Goal: Find specific fact: Find specific fact

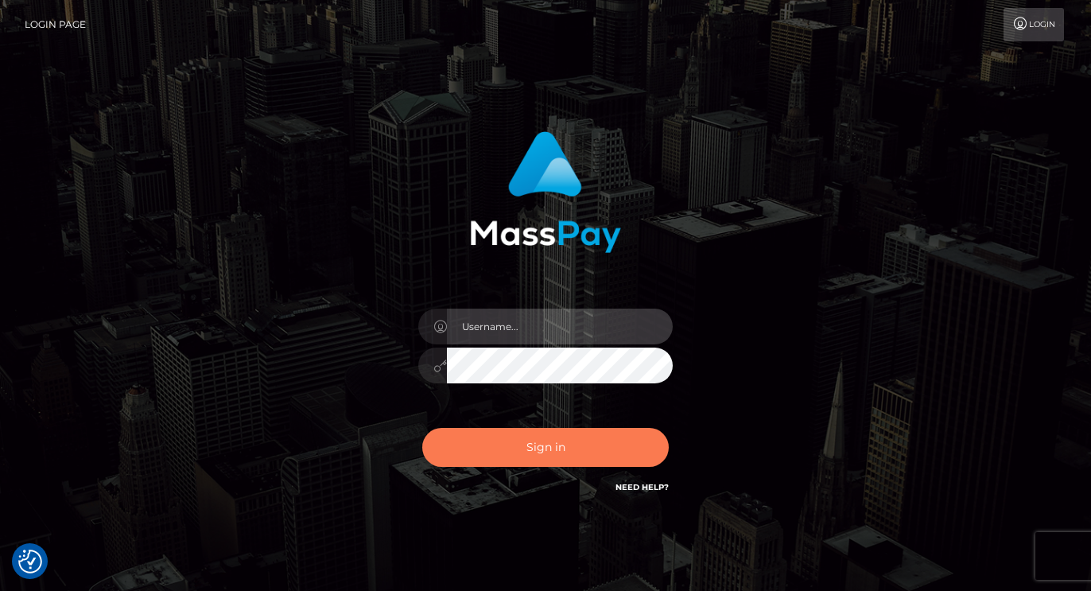
type input "vlad"
click at [538, 440] on button "Sign in" at bounding box center [545, 447] width 246 height 39
type input "vlad"
click at [519, 448] on button "Sign in" at bounding box center [545, 447] width 246 height 39
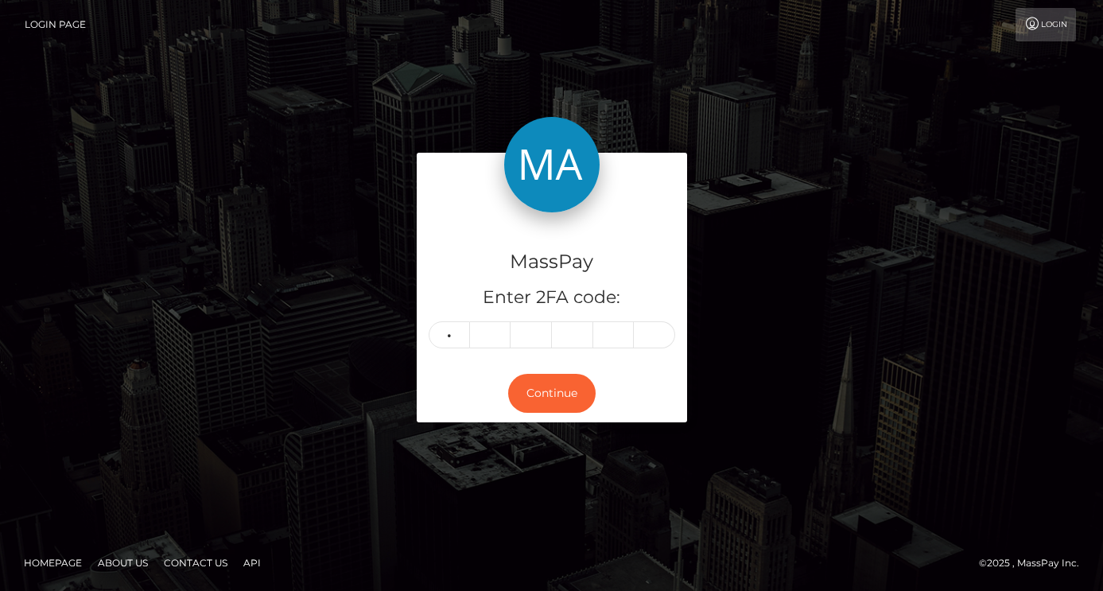
type input "2"
type input "0"
type input "8"
type input "9"
type input "8"
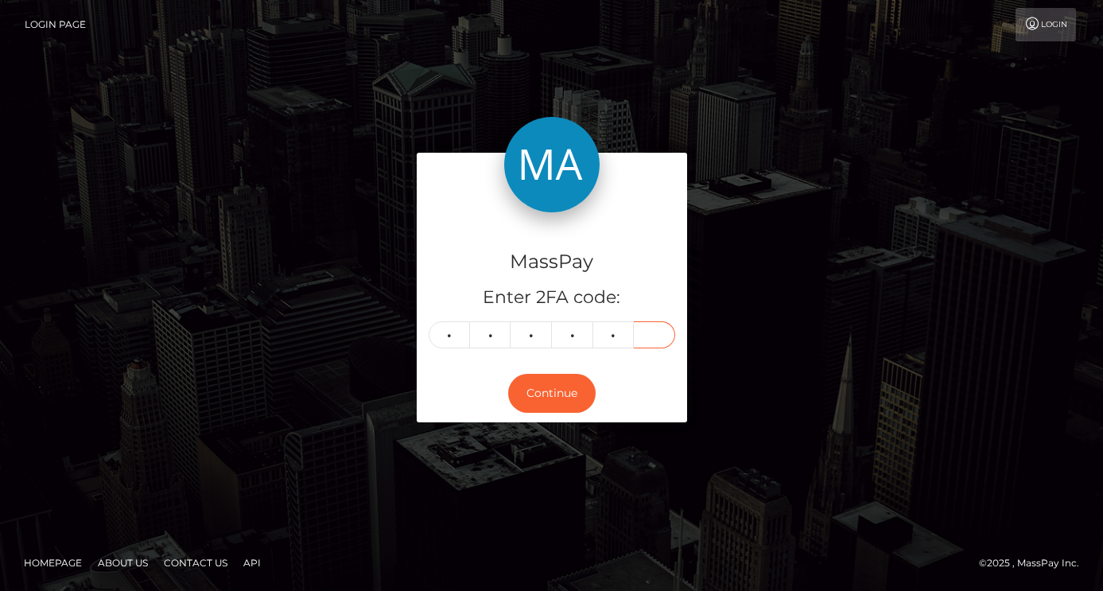
type input "8"
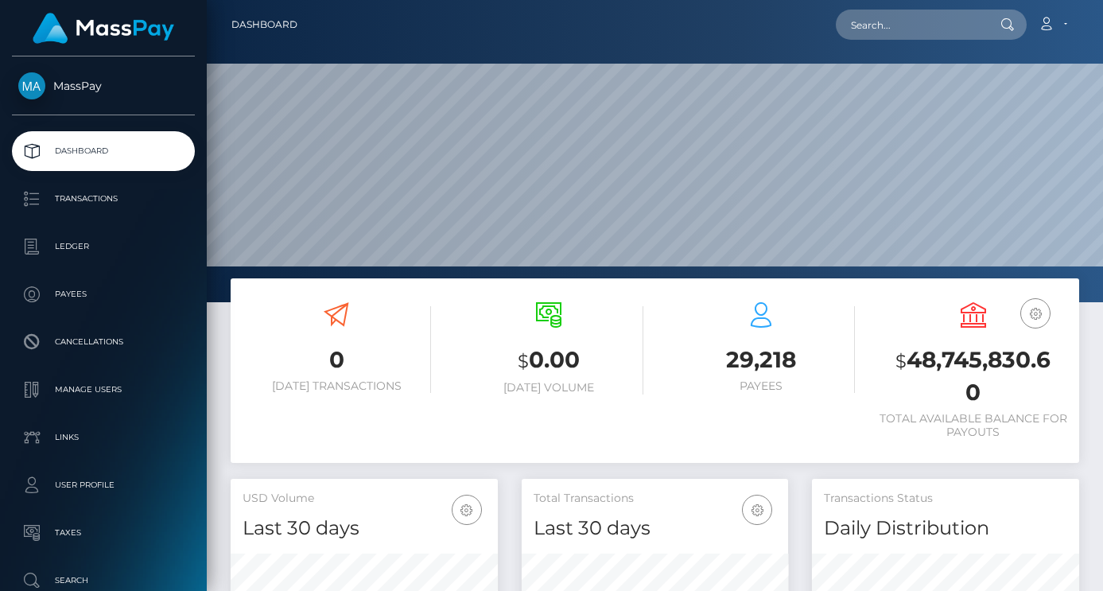
scroll to position [282, 266]
click at [902, 28] on input "text" at bounding box center [910, 25] width 149 height 30
paste input "ba35aa8f-a5cc-11f0-bd75-060e06e9f077"
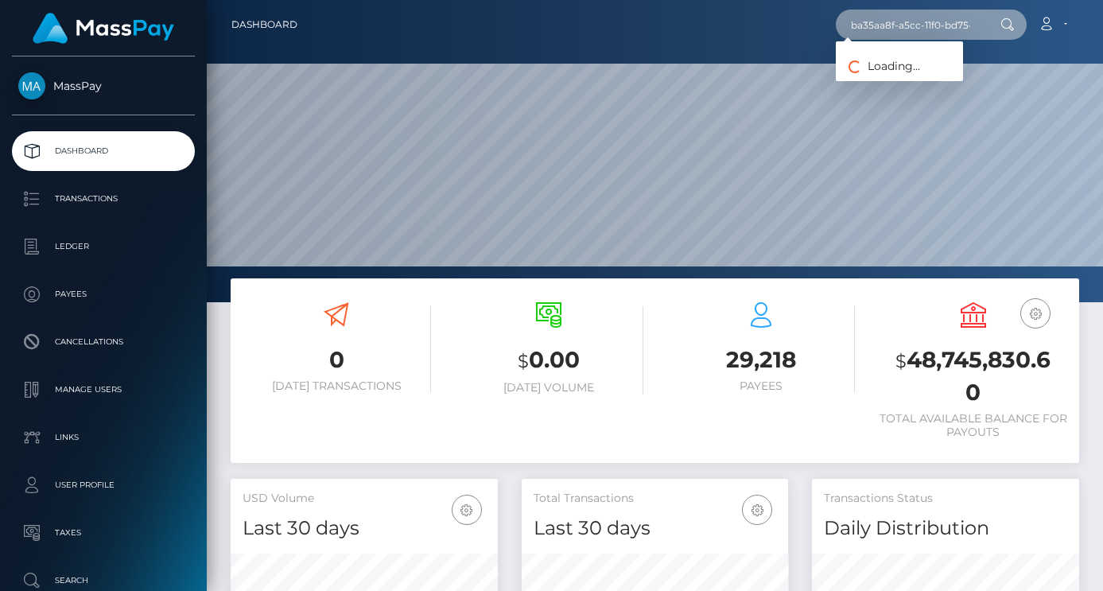
scroll to position [0, 71]
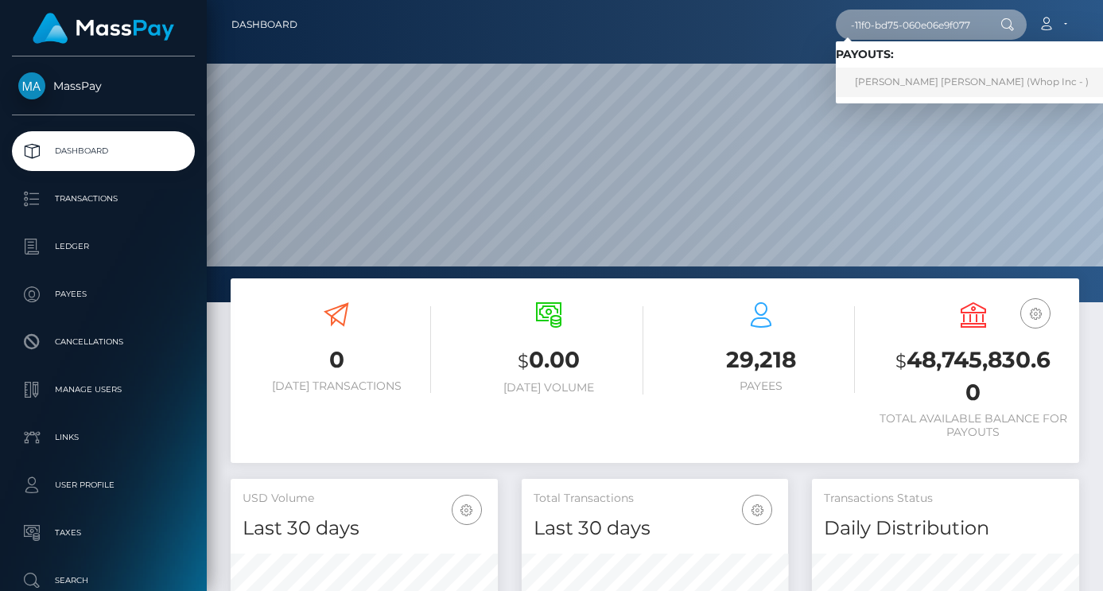
type input "ba35aa8f-a5cc-11f0-bd75-060e06e9f077"
click at [945, 79] on link "JACK SPENCER ADAMS (Whop Inc - )" at bounding box center [972, 82] width 272 height 29
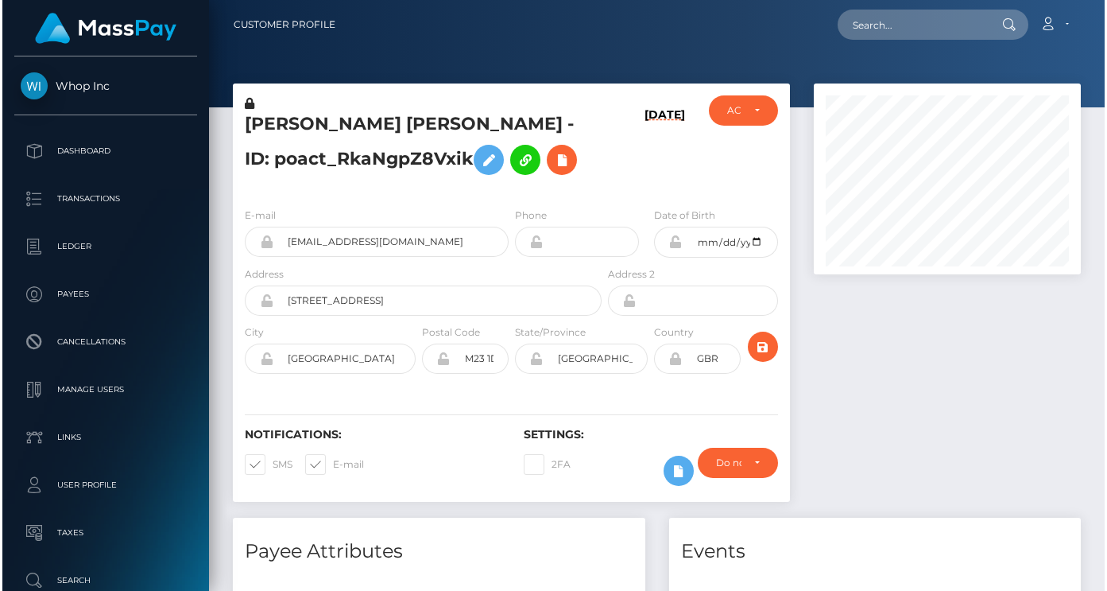
scroll to position [191, 266]
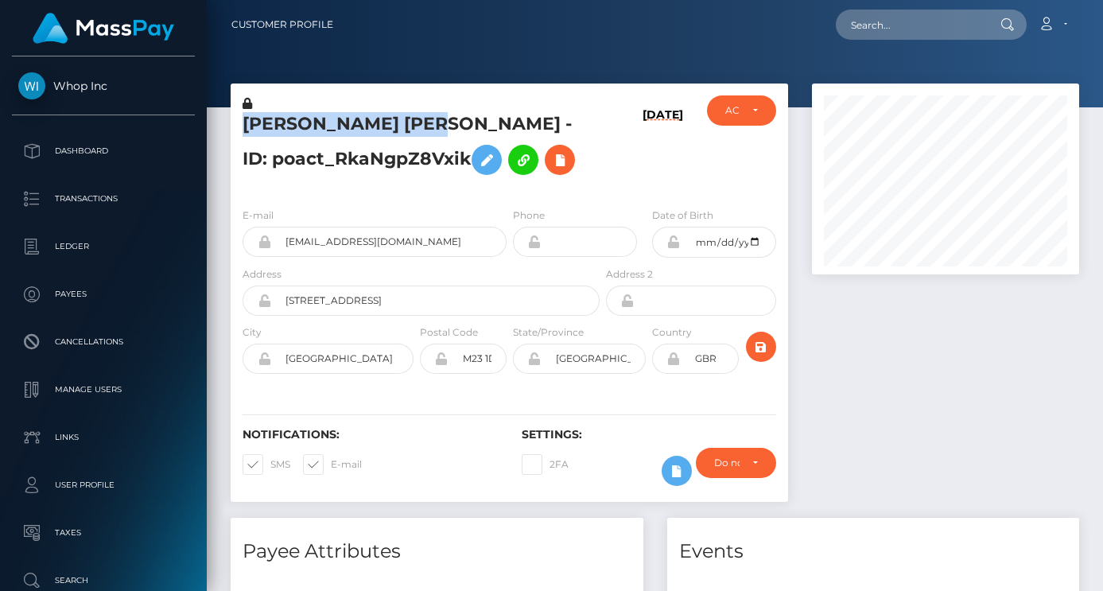
drag, startPoint x: 457, startPoint y: 120, endPoint x: 242, endPoint y: 124, distance: 215.5
click at [242, 124] on div "[PERSON_NAME] [PERSON_NAME] - ID: poact_RkaNgpZ8Vxik" at bounding box center [417, 144] width 372 height 99
copy h5 "[PERSON_NAME] [PERSON_NAME]"
drag, startPoint x: 220, startPoint y: 186, endPoint x: 282, endPoint y: 188, distance: 62.0
click at [220, 186] on div "[PERSON_NAME] [PERSON_NAME] - ID: poact_RkaNgpZ8Vxik [DATE] GBR" at bounding box center [509, 300] width 581 height 434
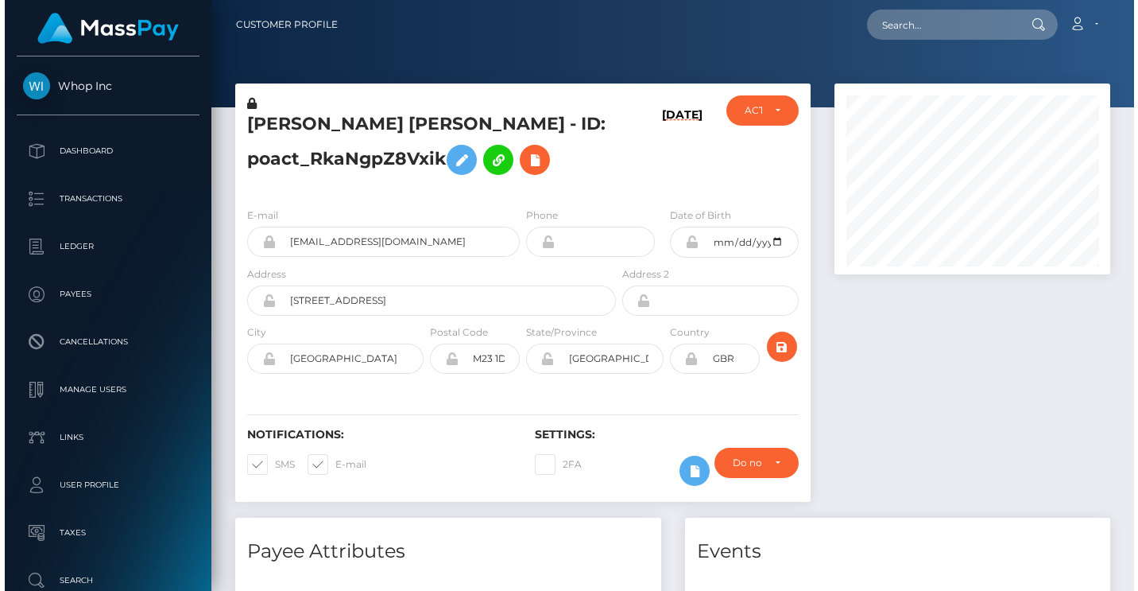
scroll to position [191, 278]
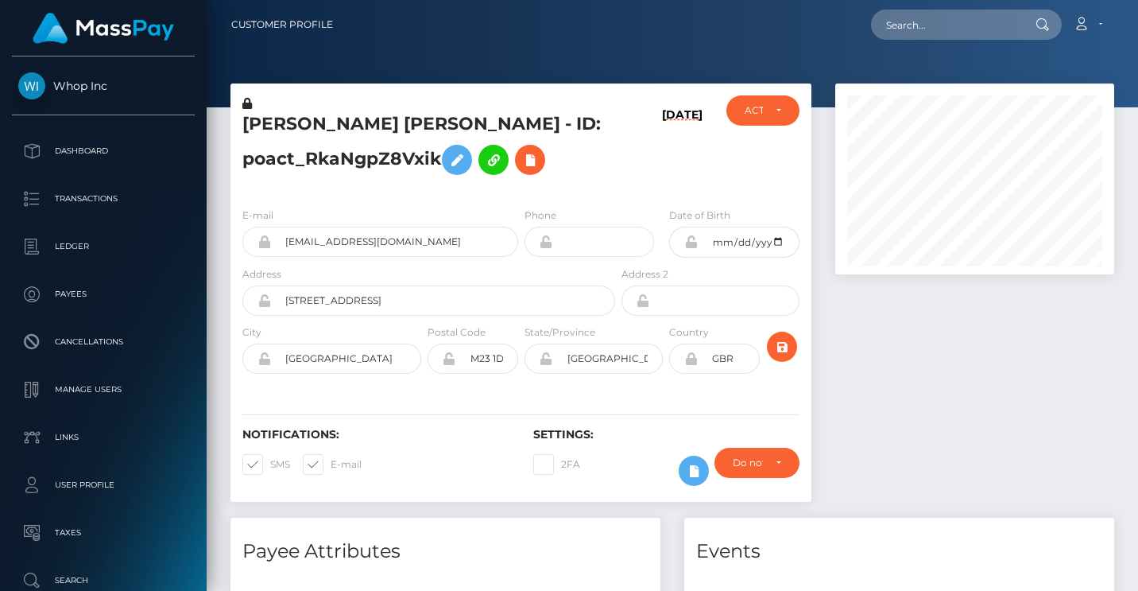
drag, startPoint x: 212, startPoint y: 186, endPoint x: 301, endPoint y: 263, distance: 117.2
drag, startPoint x: 391, startPoint y: 304, endPoint x: 277, endPoint y: 296, distance: 114.0
click at [277, 296] on input "[STREET_ADDRESS]" at bounding box center [443, 300] width 344 height 30
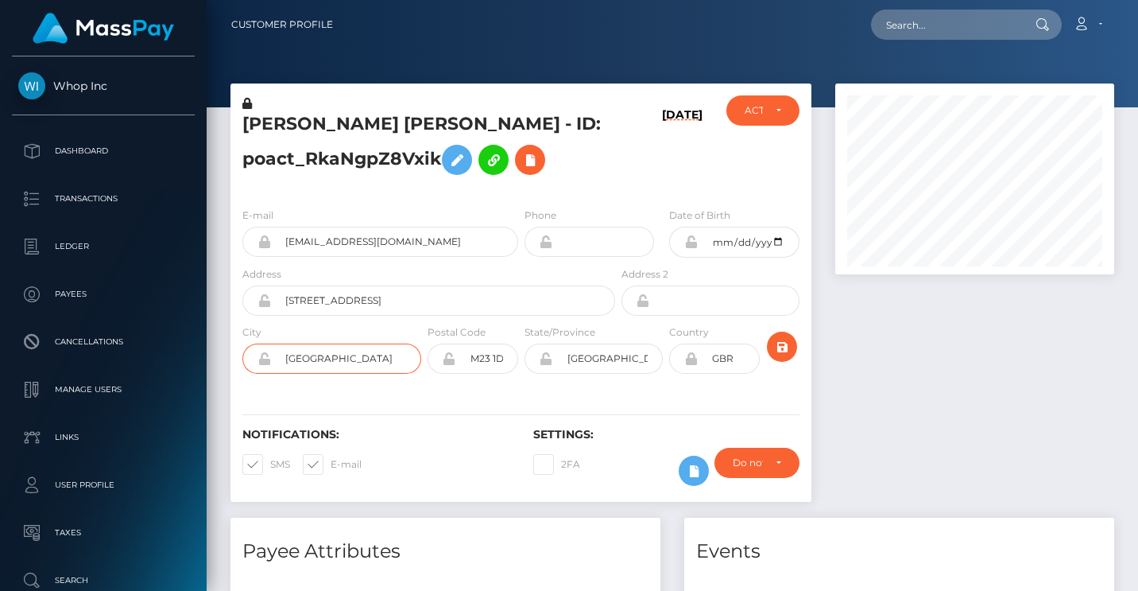
drag, startPoint x: 376, startPoint y: 357, endPoint x: 242, endPoint y: 357, distance: 133.6
click at [242, 357] on div "[GEOGRAPHIC_DATA]" at bounding box center [331, 358] width 179 height 30
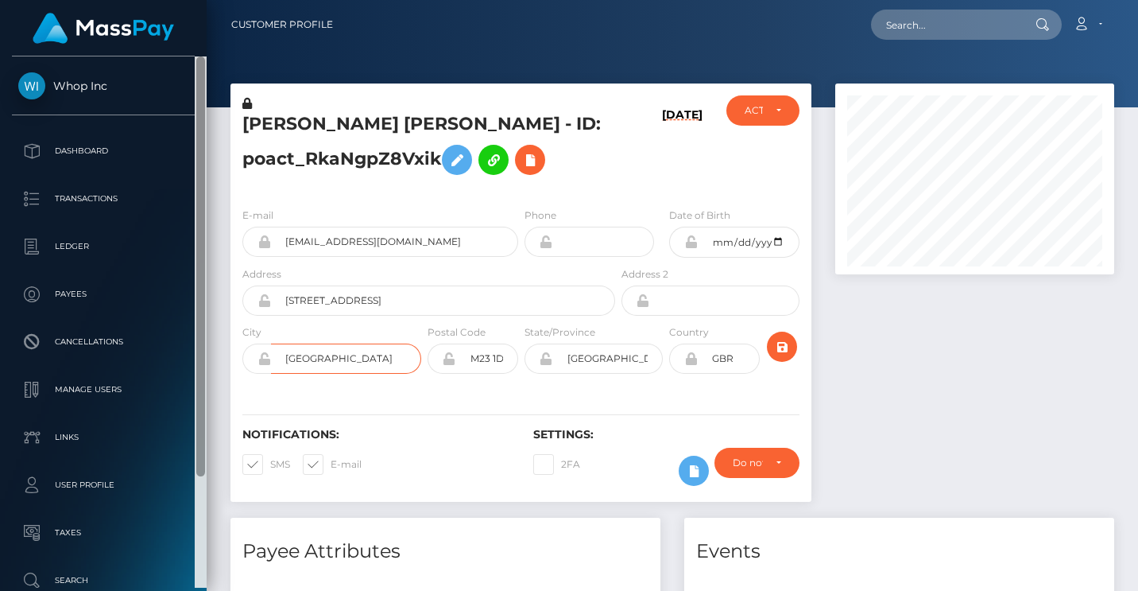
click at [203, 173] on div at bounding box center [200, 266] width 9 height 420
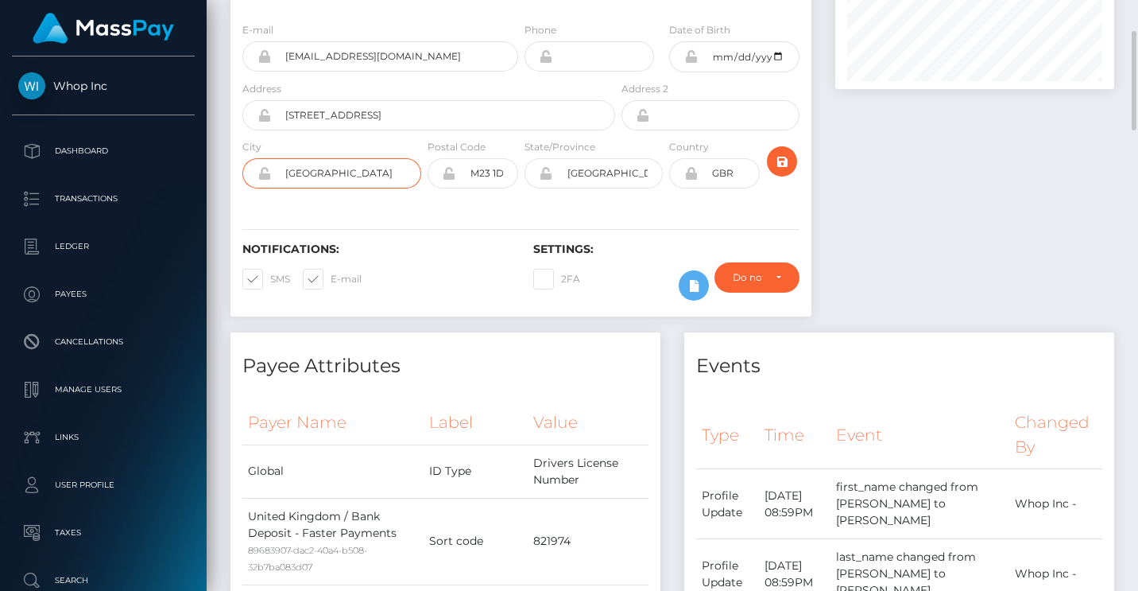
scroll to position [0, 0]
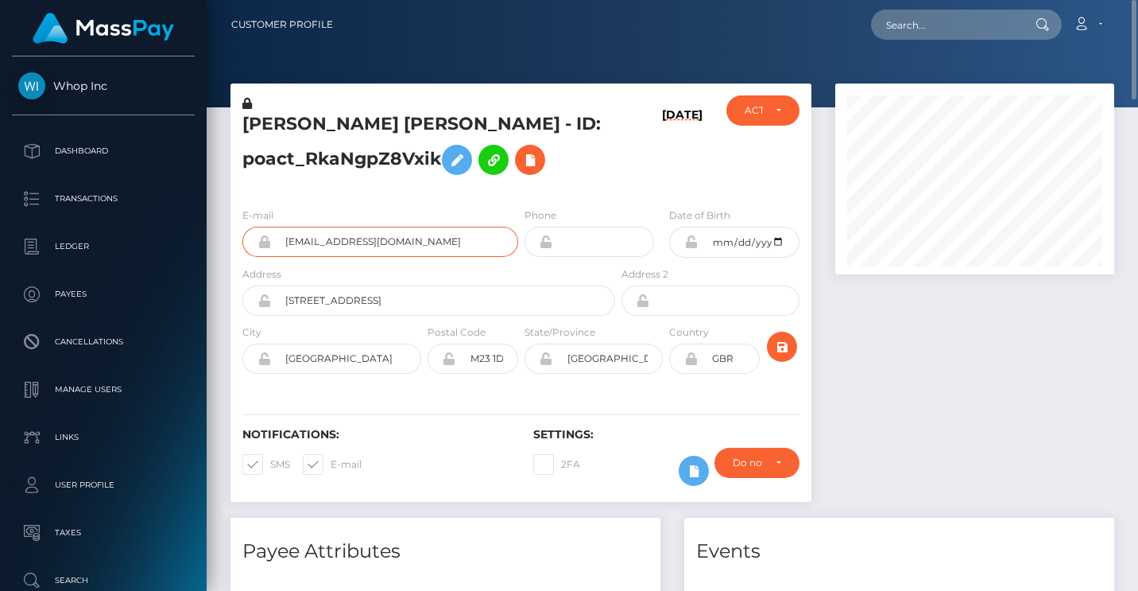
drag, startPoint x: 448, startPoint y: 251, endPoint x: 266, endPoint y: 243, distance: 183.0
click at [266, 243] on div "[EMAIL_ADDRESS][DOMAIN_NAME]" at bounding box center [380, 242] width 276 height 30
